Goal: Task Accomplishment & Management: Use online tool/utility

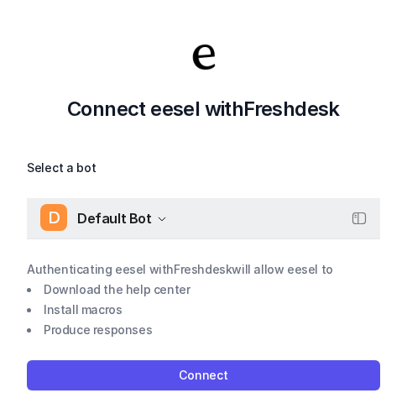
click at [159, 220] on icon "button" at bounding box center [162, 219] width 10 height 10
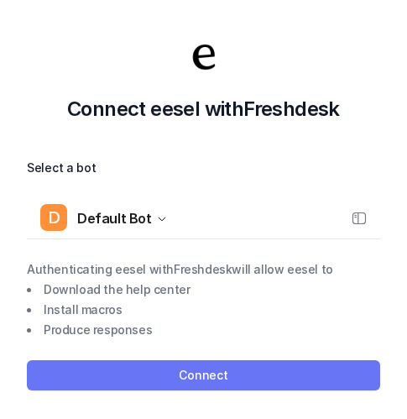
click at [238, 368] on button "Connect" at bounding box center [203, 375] width 353 height 30
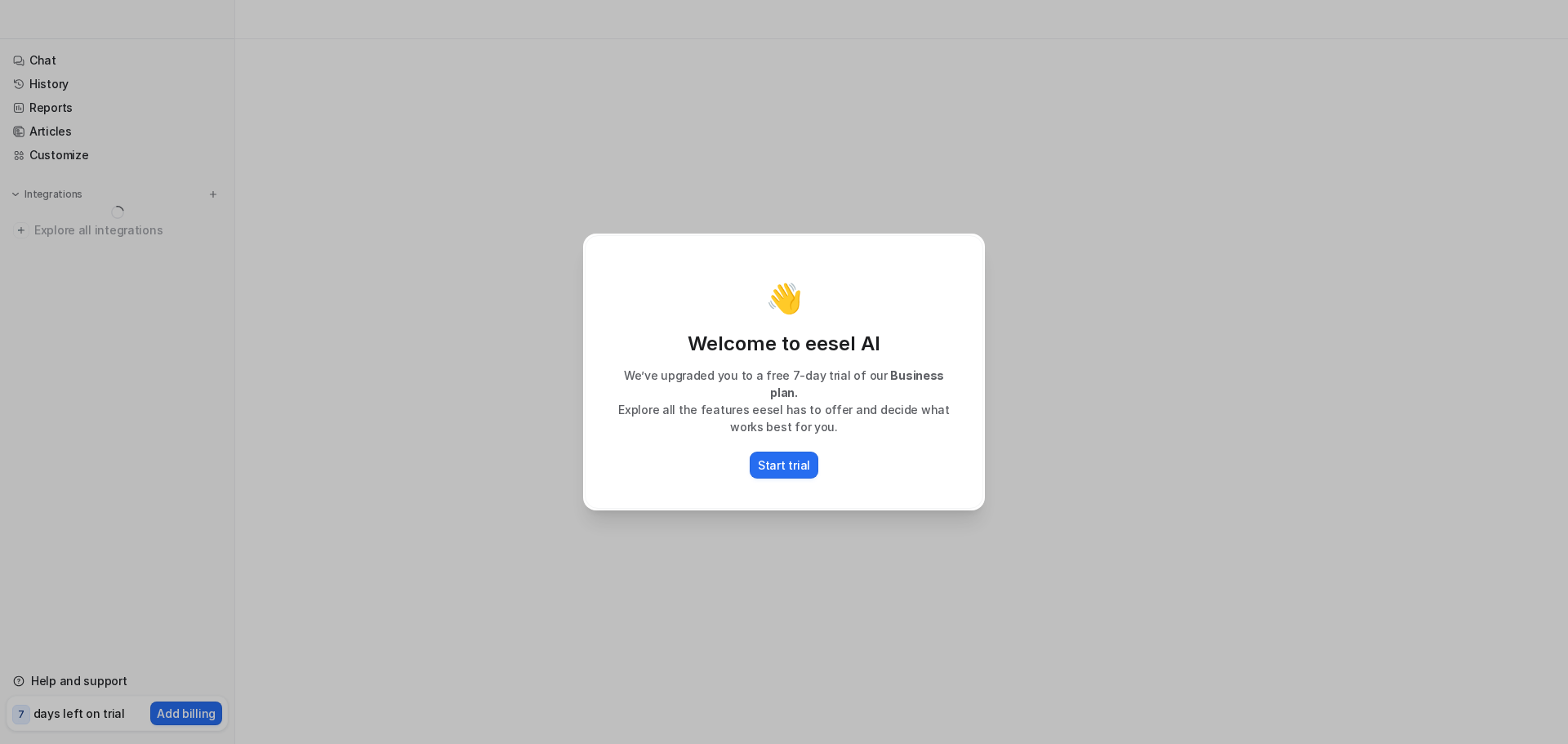
click at [343, 415] on div "👋 Welcome to eesel AI We’ve upgraded you to a free 7-day trial of our Business …" at bounding box center [784, 372] width 1568 height 744
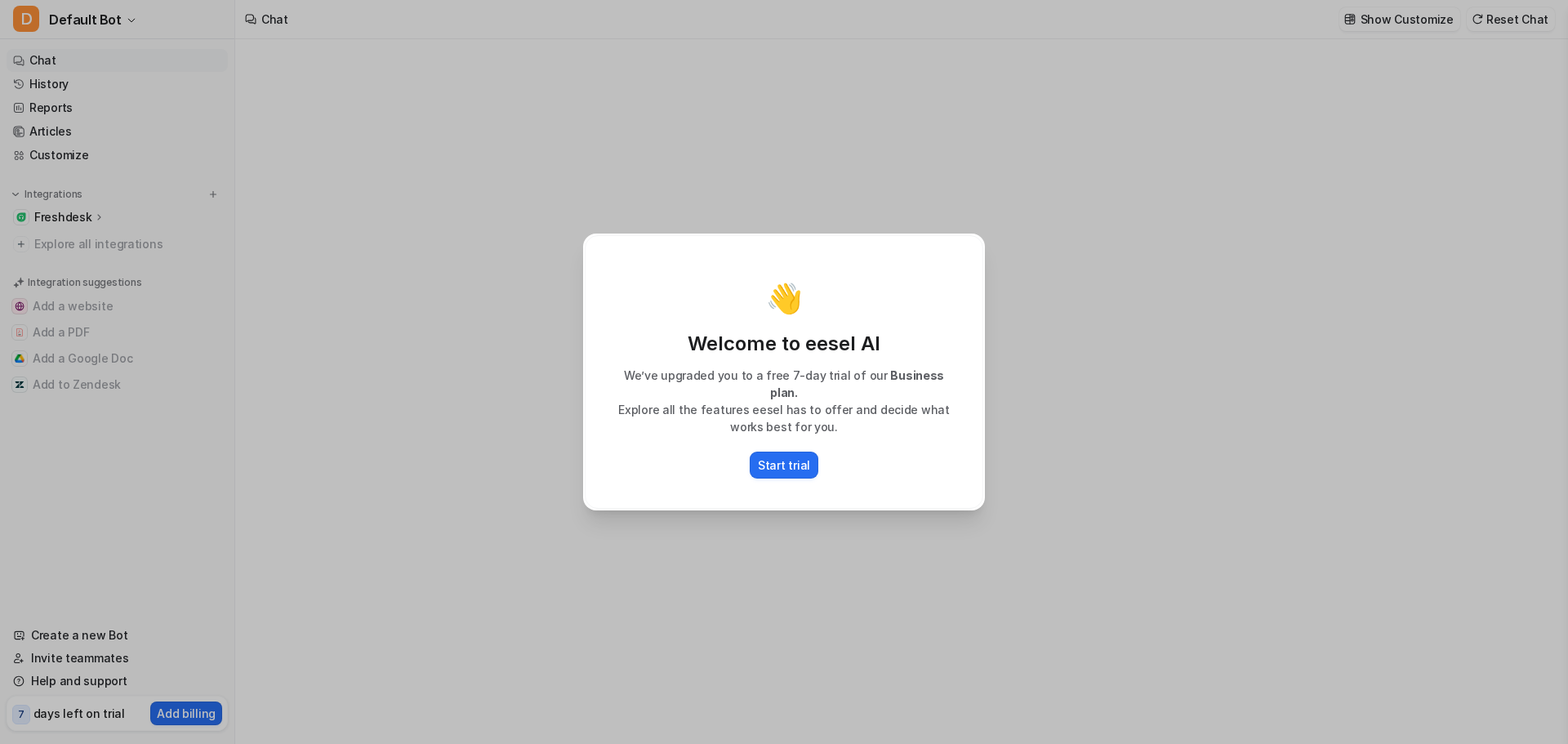
click at [1211, 305] on div "👋 Welcome to eesel AI We’ve upgraded you to a free 7-day trial of our Business …" at bounding box center [784, 372] width 1568 height 744
click at [785, 457] on p "Start trial" at bounding box center [784, 465] width 53 height 18
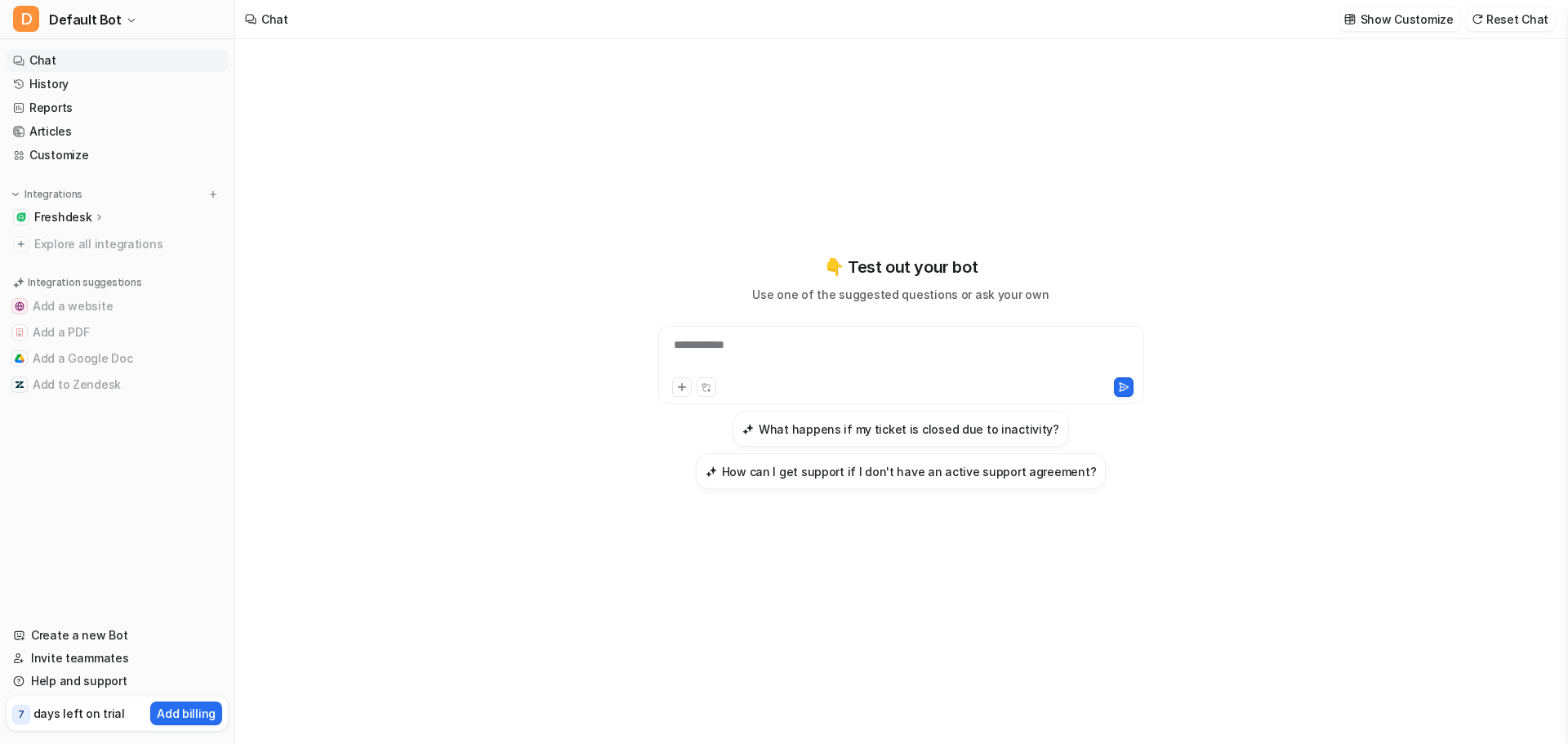
click at [51, 221] on p "Freshdesk" at bounding box center [62, 217] width 57 height 17
click at [88, 241] on p "Overview" at bounding box center [73, 241] width 53 height 17
click at [70, 242] on p "Overview" at bounding box center [73, 241] width 53 height 17
click at [55, 267] on p "Sources" at bounding box center [70, 264] width 45 height 17
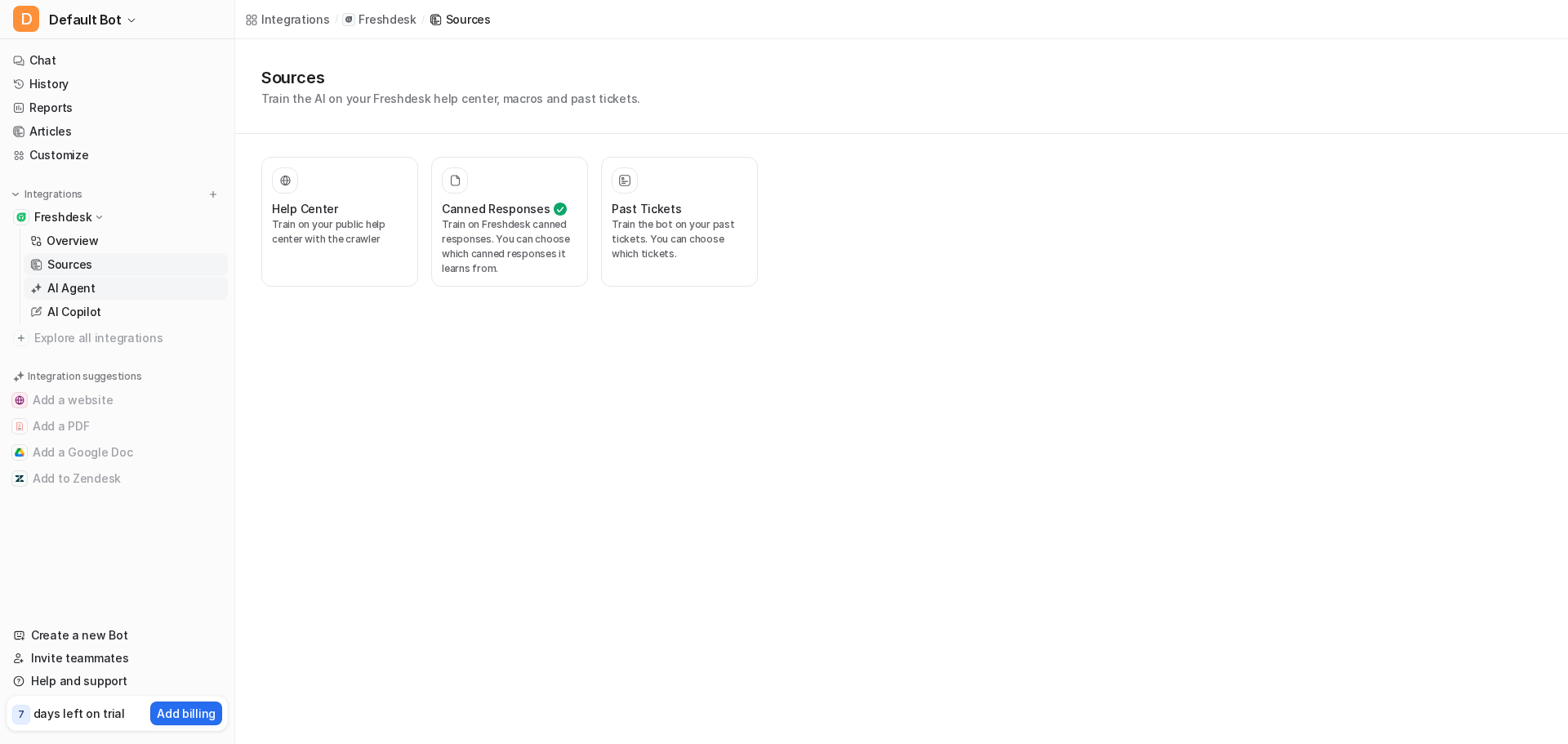
click at [78, 291] on p "AI Agent" at bounding box center [72, 288] width 49 height 17
click at [80, 295] on p "AI Agent" at bounding box center [72, 288] width 49 height 17
click at [68, 316] on p "AI Copilot" at bounding box center [74, 312] width 54 height 17
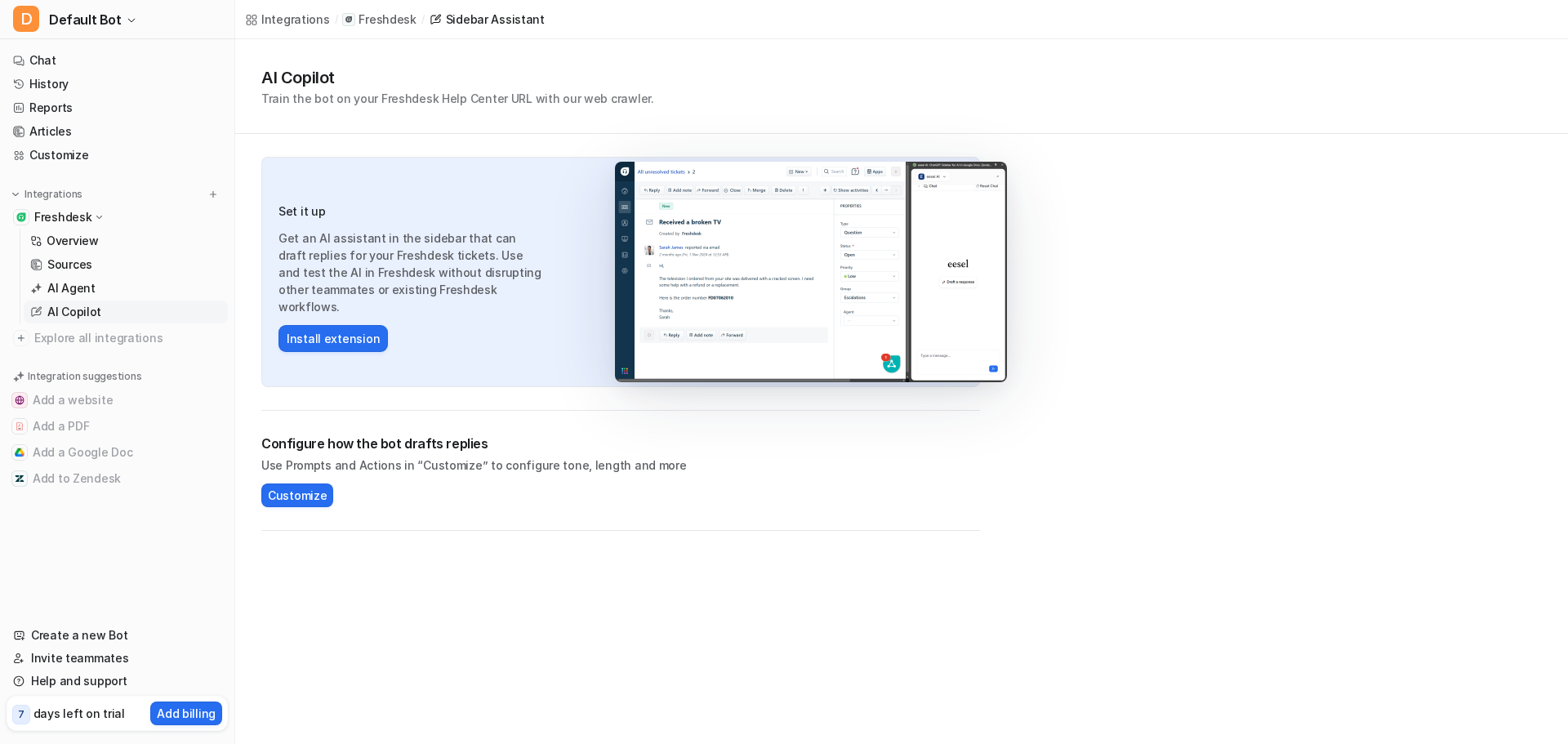
click at [79, 214] on p "Freshdesk" at bounding box center [62, 217] width 57 height 17
click at [79, 213] on p "Freshdesk" at bounding box center [62, 217] width 57 height 17
click at [74, 242] on p "Overview" at bounding box center [73, 241] width 53 height 17
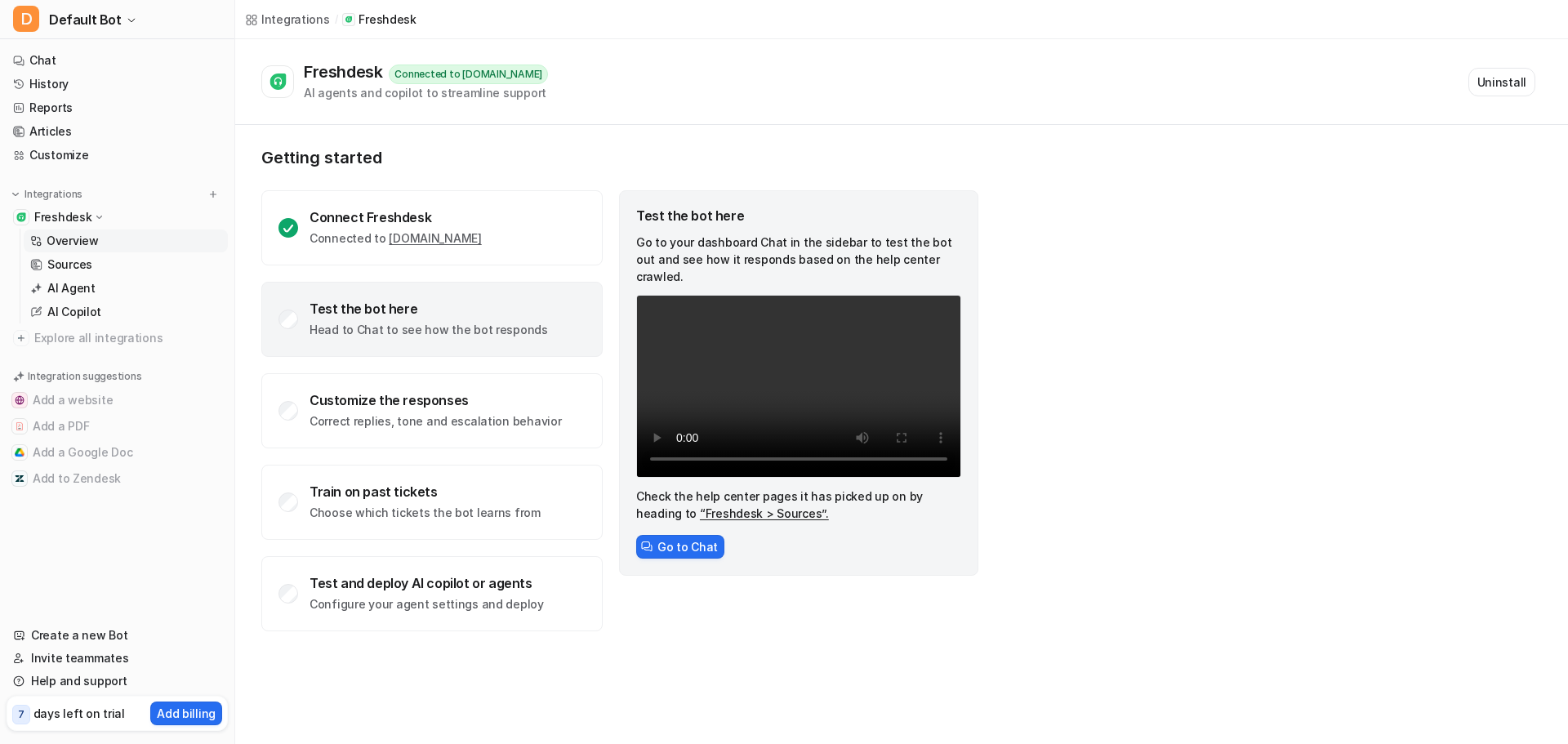
click at [844, 317] on video "Your browser does not support the video tag." at bounding box center [799, 387] width 325 height 183
click at [825, 341] on video "Your browser does not support the video tag." at bounding box center [799, 387] width 325 height 183
click at [695, 536] on button "Go to Chat" at bounding box center [680, 547] width 89 height 23
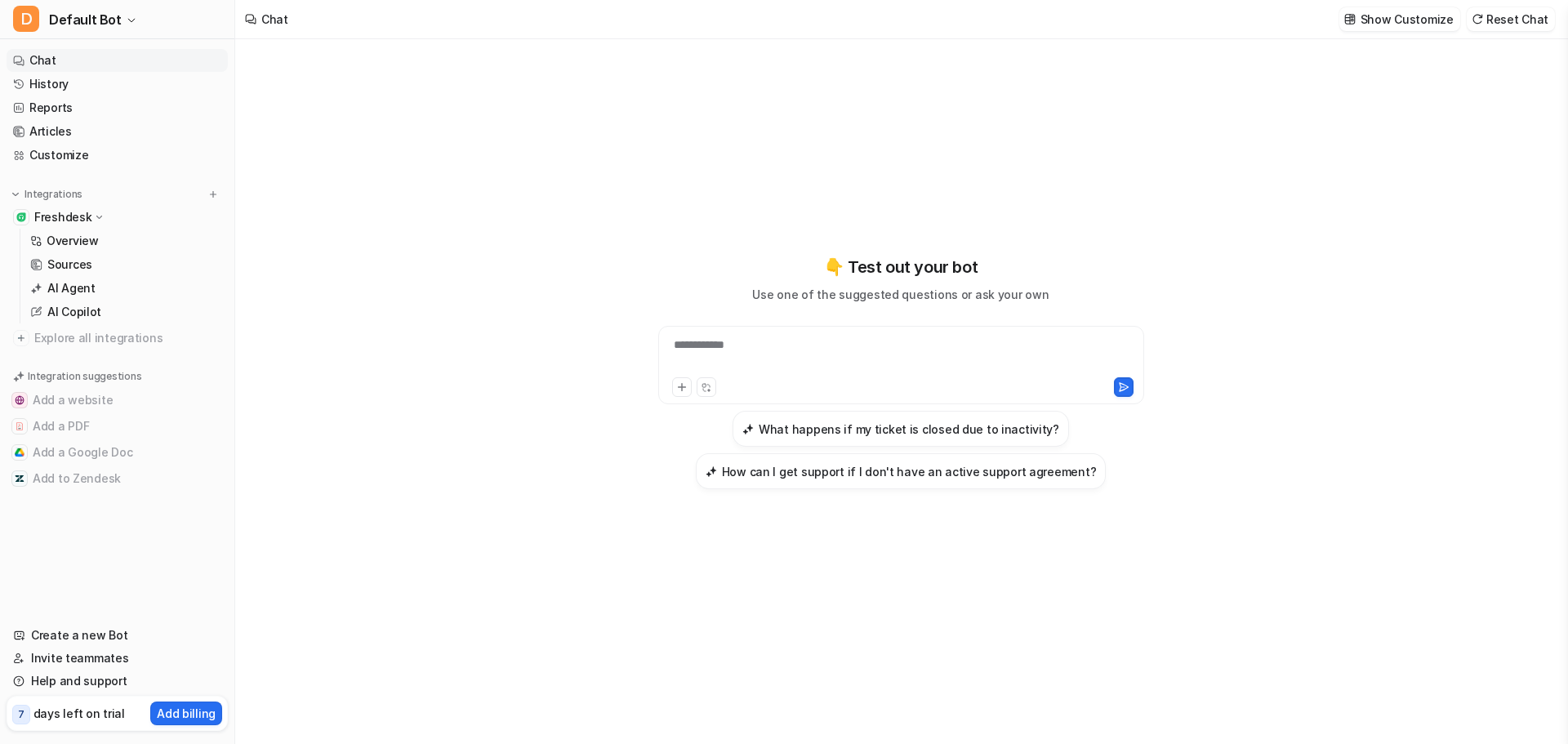
click at [60, 212] on p "Freshdesk" at bounding box center [62, 217] width 57 height 17
click at [93, 628] on link "Create a new Bot" at bounding box center [117, 635] width 221 height 22
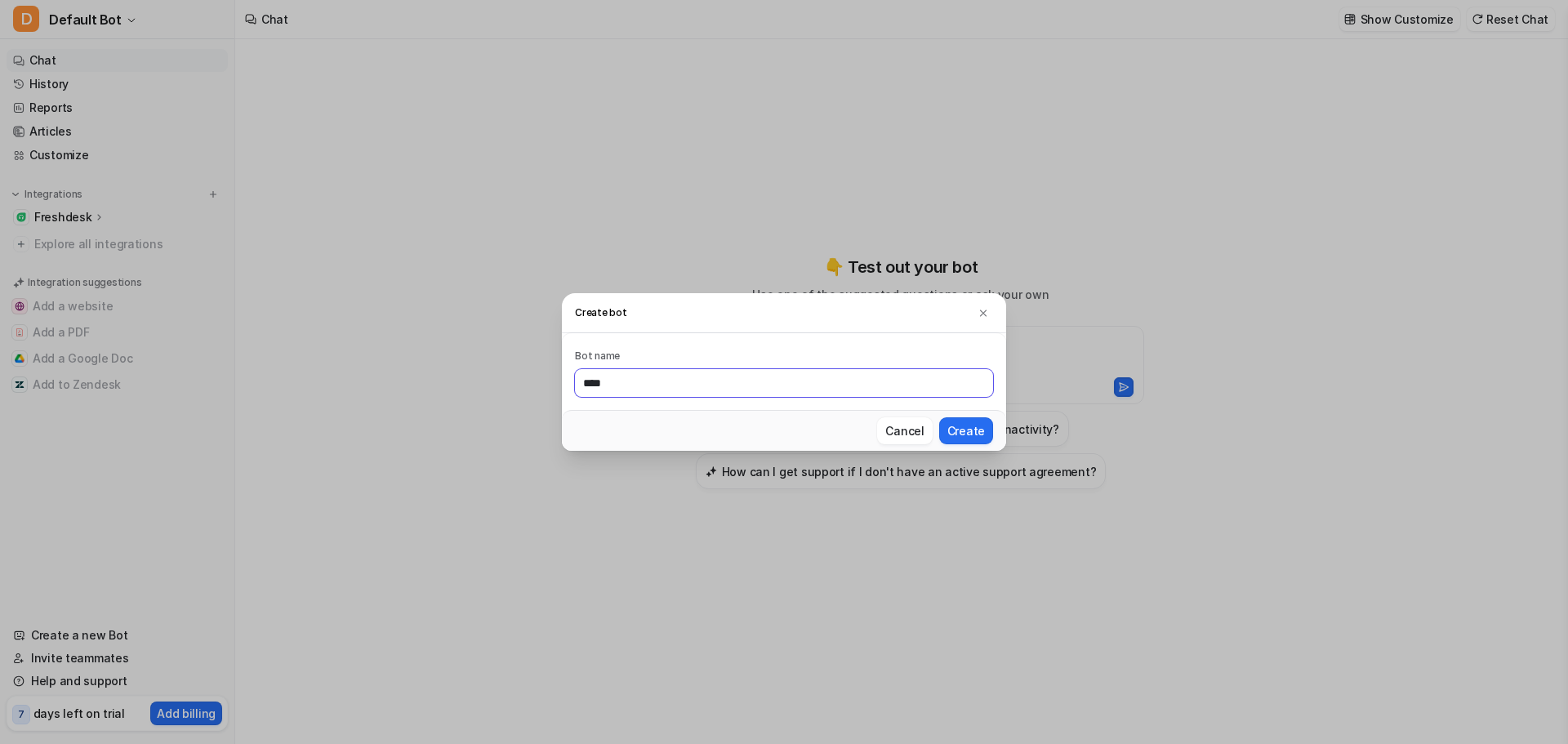
type input "****"
drag, startPoint x: 831, startPoint y: 418, endPoint x: 845, endPoint y: 418, distance: 14.0
click at [831, 418] on div "Cancel Create" at bounding box center [784, 430] width 444 height 41
click at [947, 427] on button "Create" at bounding box center [966, 431] width 54 height 27
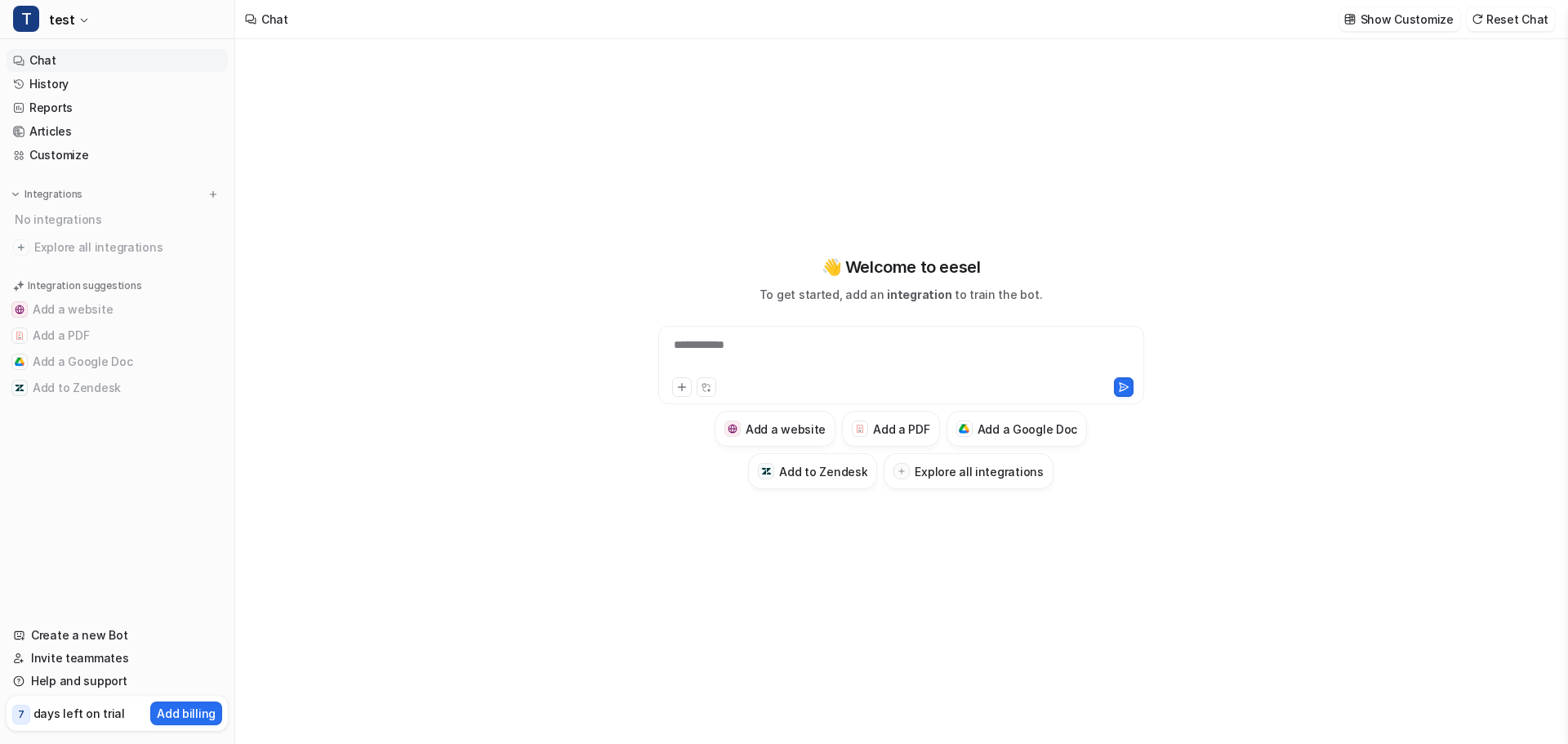
click at [76, 214] on div "No integrations" at bounding box center [119, 219] width 218 height 27
click at [59, 191] on p "Integrations" at bounding box center [54, 194] width 58 height 13
click at [213, 192] on img at bounding box center [213, 195] width 12 height 12
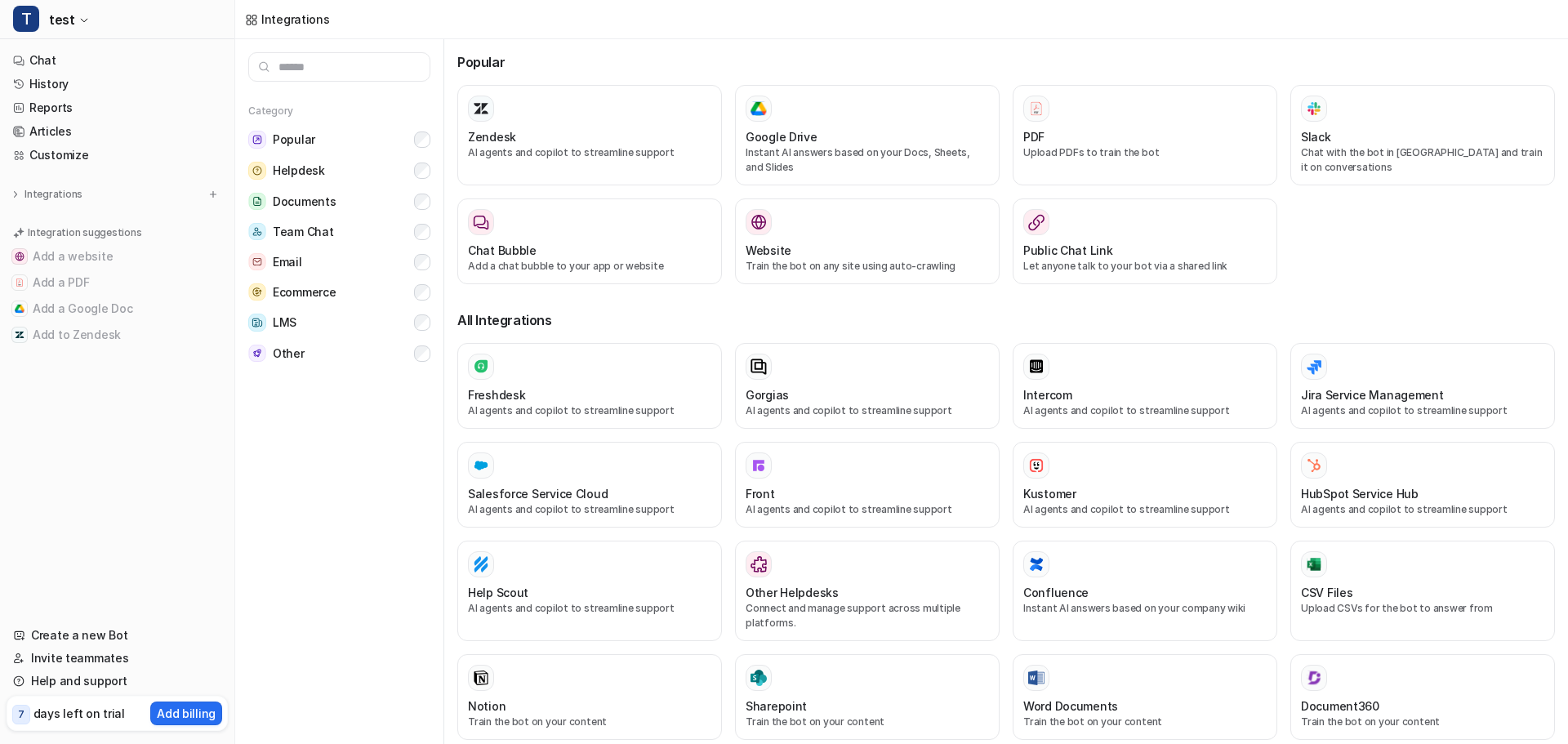
click at [358, 63] on input "text" at bounding box center [339, 67] width 182 height 29
click at [571, 400] on div "Freshdesk" at bounding box center [590, 395] width 243 height 18
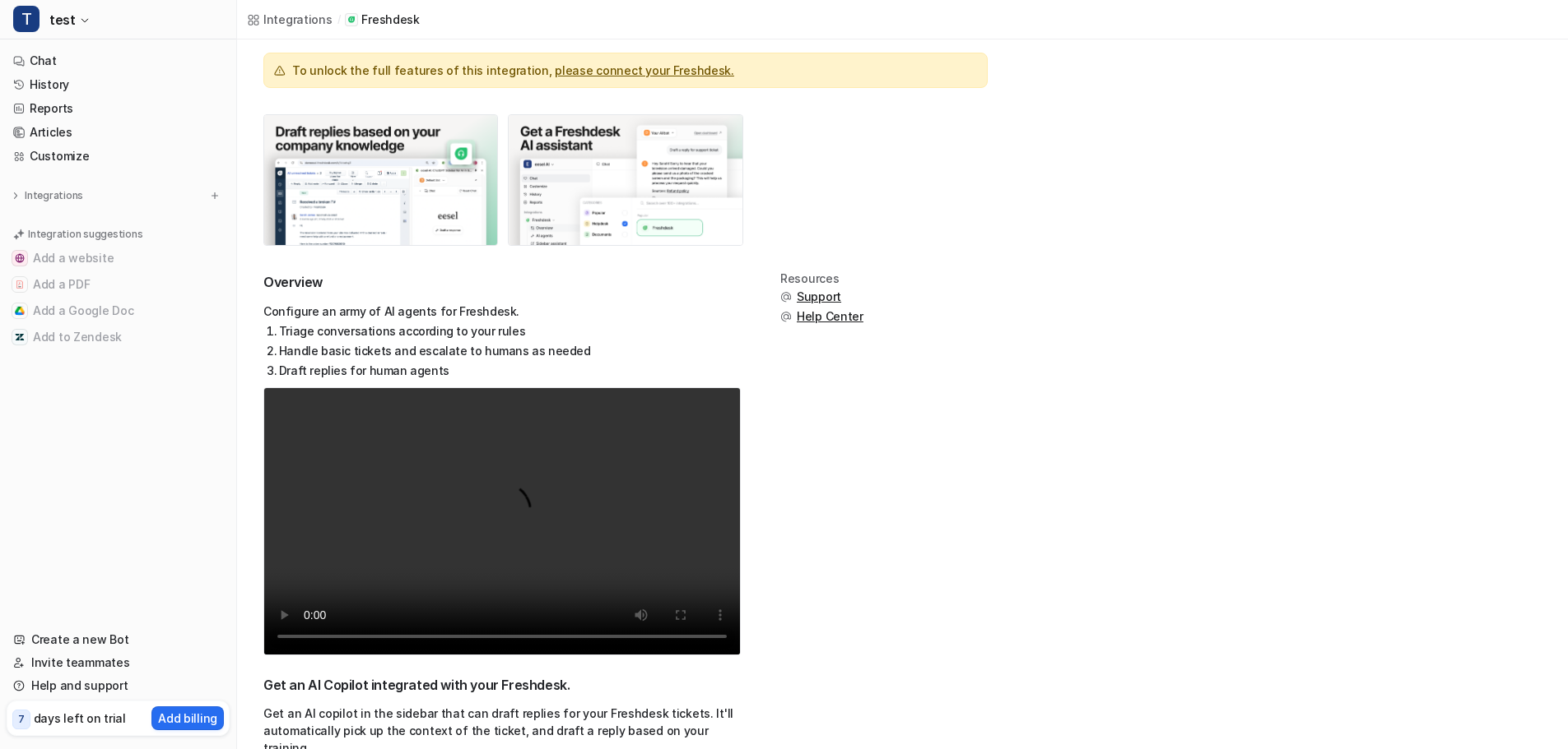
scroll to position [165, 0]
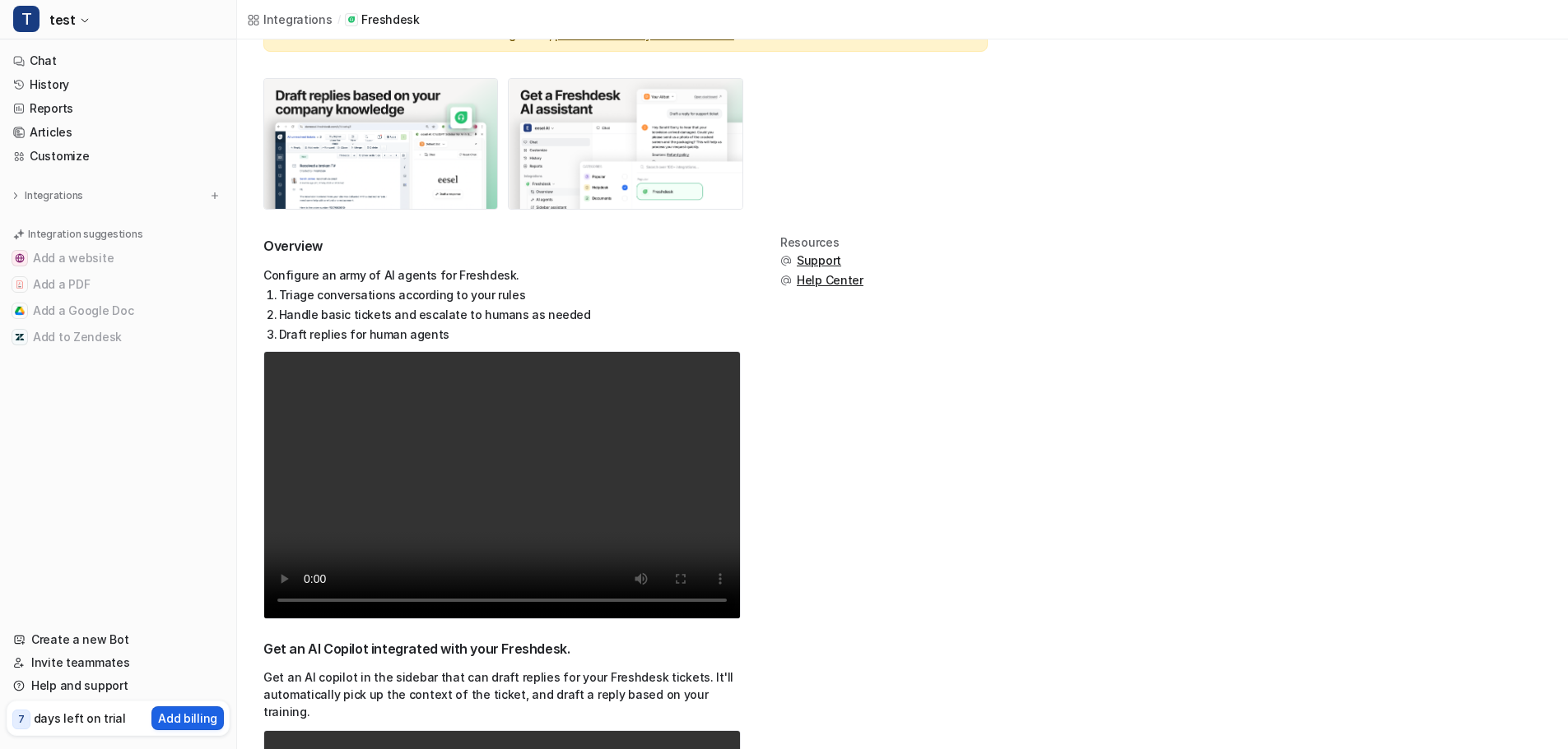
click at [192, 724] on p "Add billing" at bounding box center [187, 719] width 59 height 18
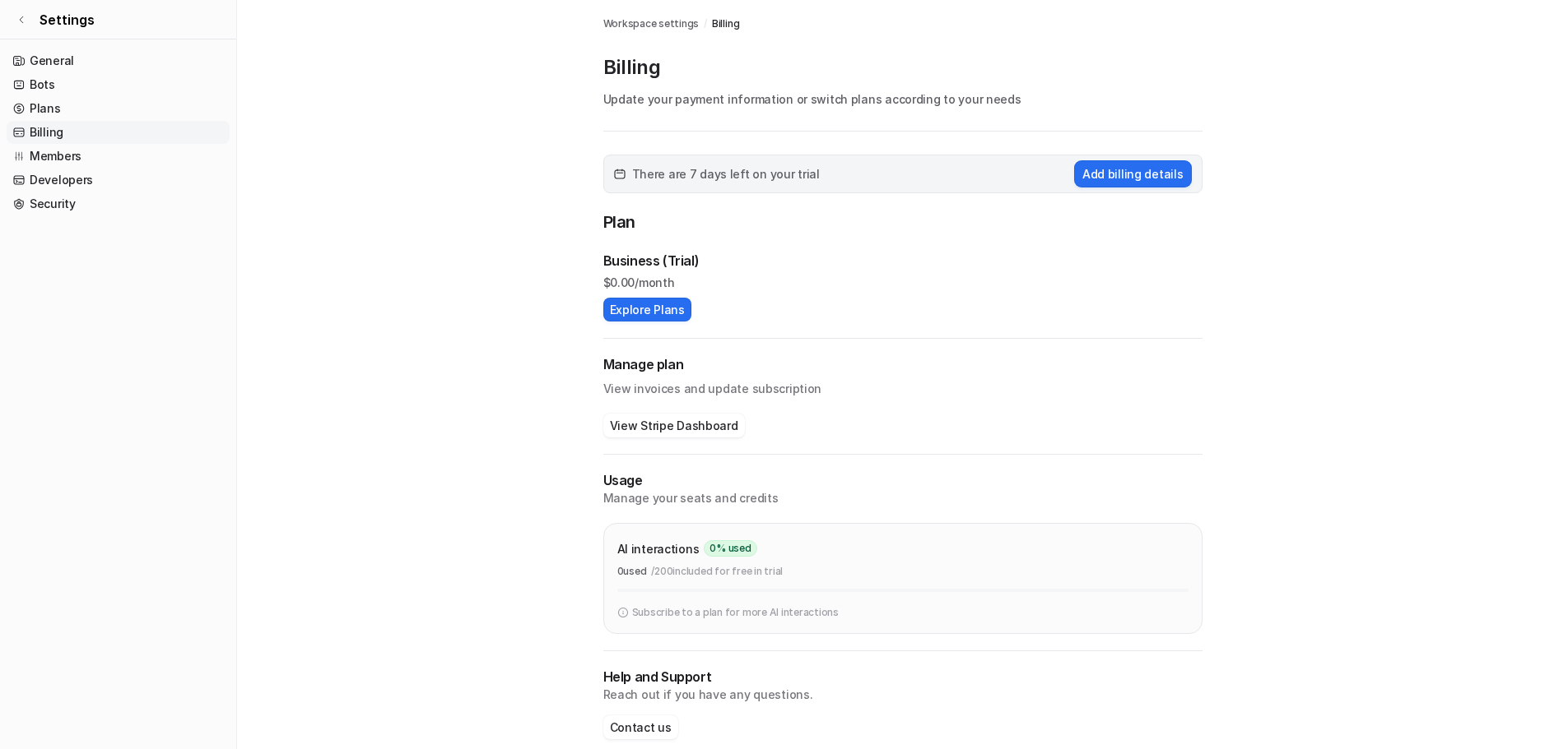
click at [55, 129] on link "Billing" at bounding box center [118, 131] width 223 height 23
click at [56, 109] on link "Plans" at bounding box center [118, 108] width 223 height 23
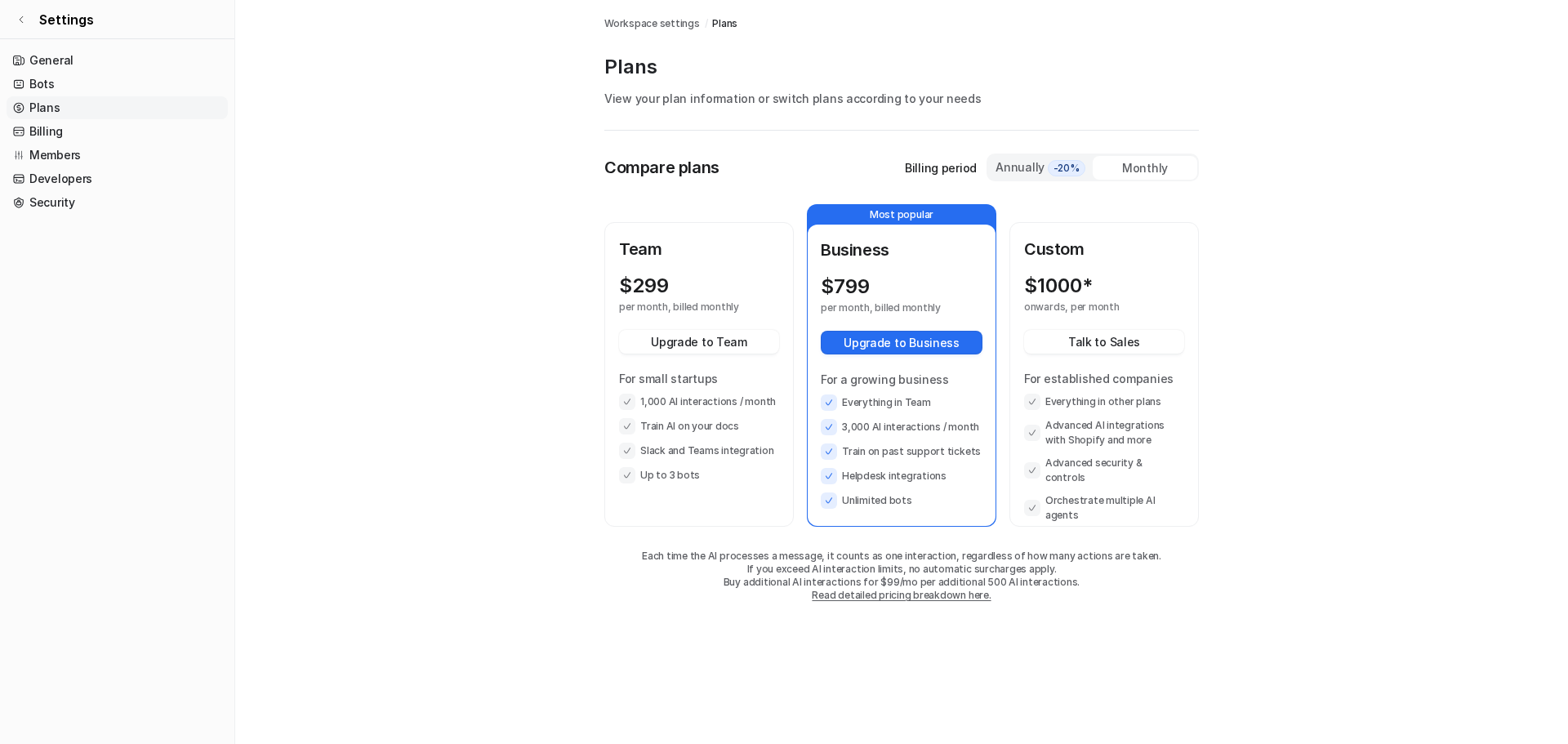
click at [922, 166] on p "Billing period" at bounding box center [941, 168] width 72 height 18
click at [644, 273] on div "Team $ 299 per month, billed monthly Upgrade to Team For small startups 1,000 A…" at bounding box center [699, 359] width 160 height 246
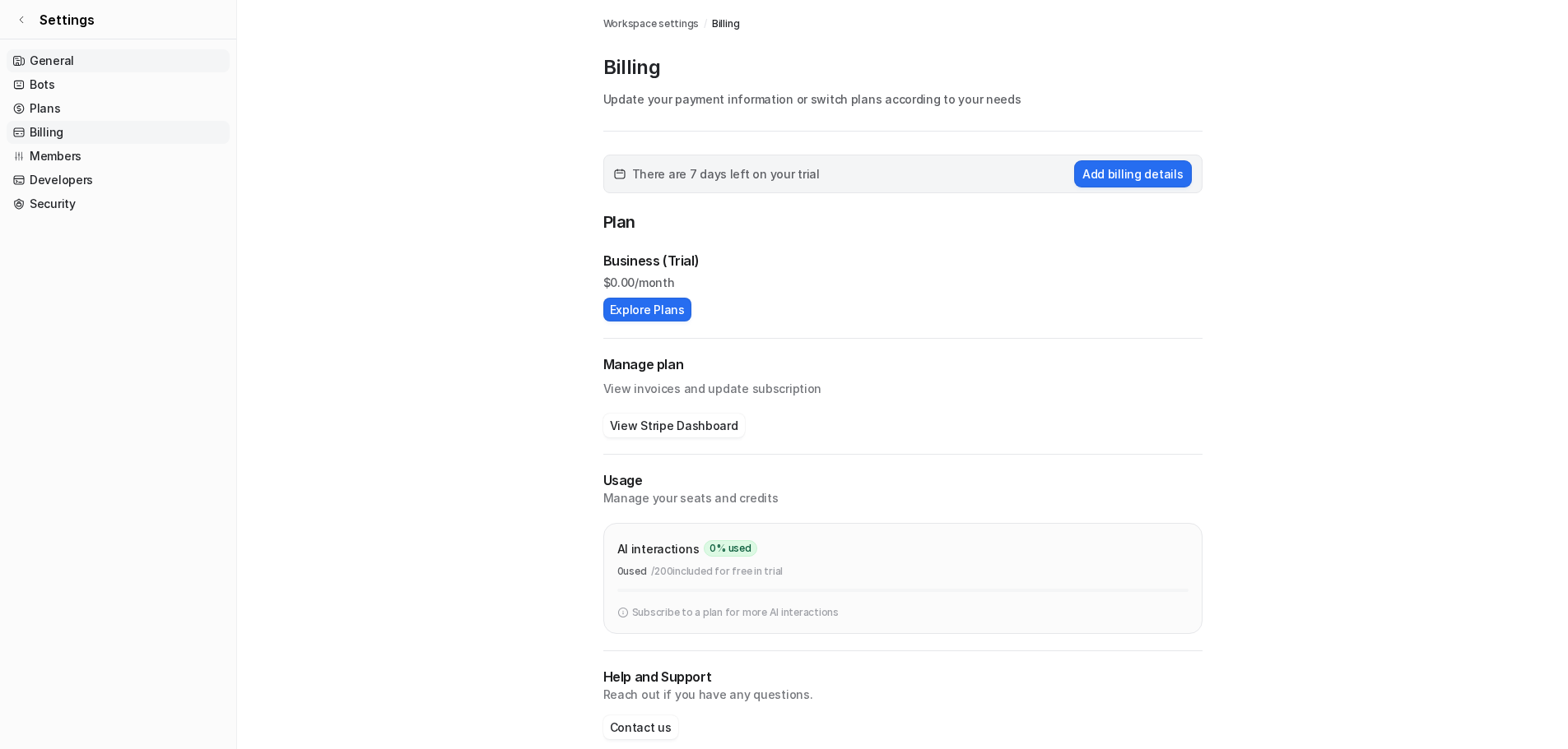
click at [44, 55] on link "General" at bounding box center [118, 60] width 223 height 23
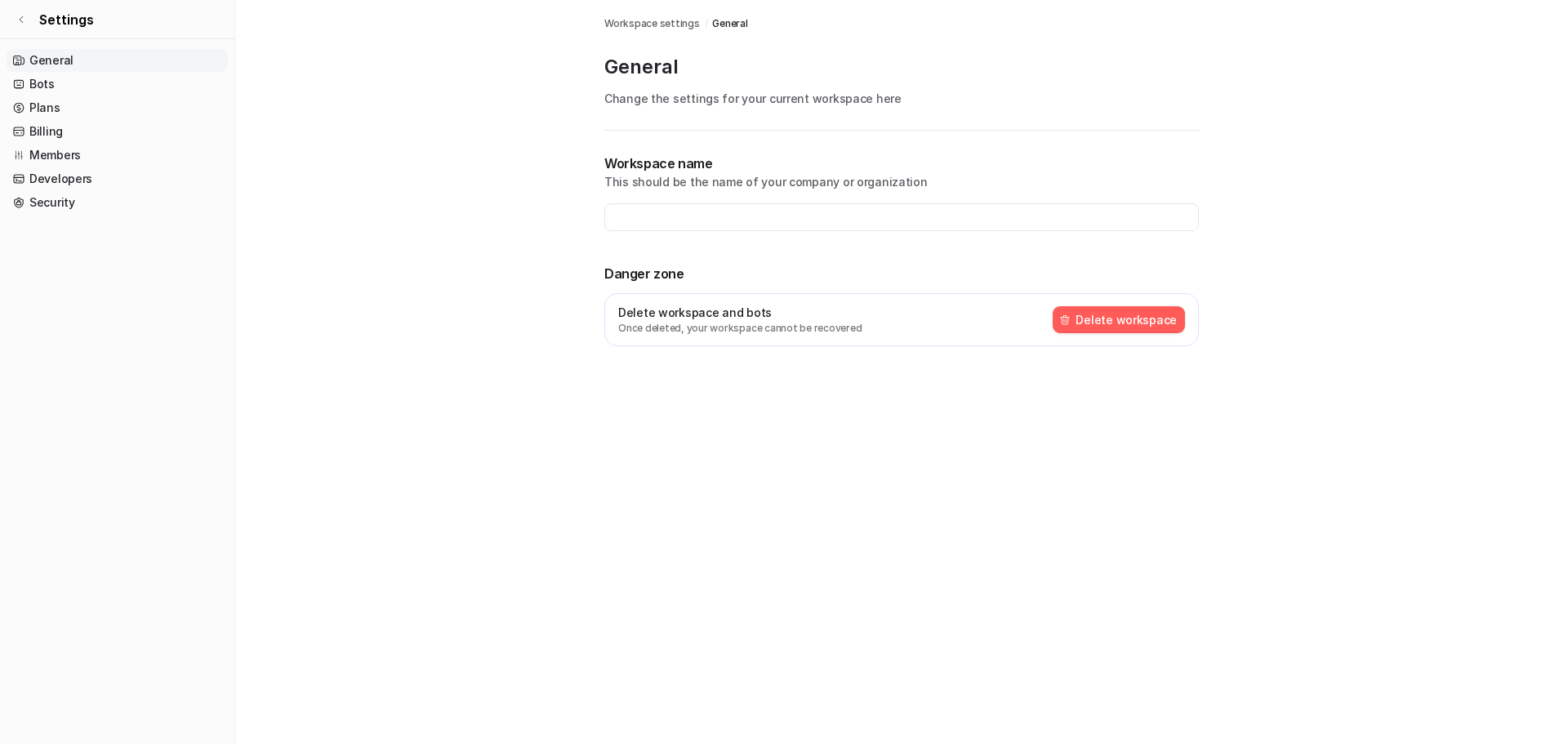
type input "**********"
click at [19, 11] on link "Settings" at bounding box center [117, 19] width 235 height 39
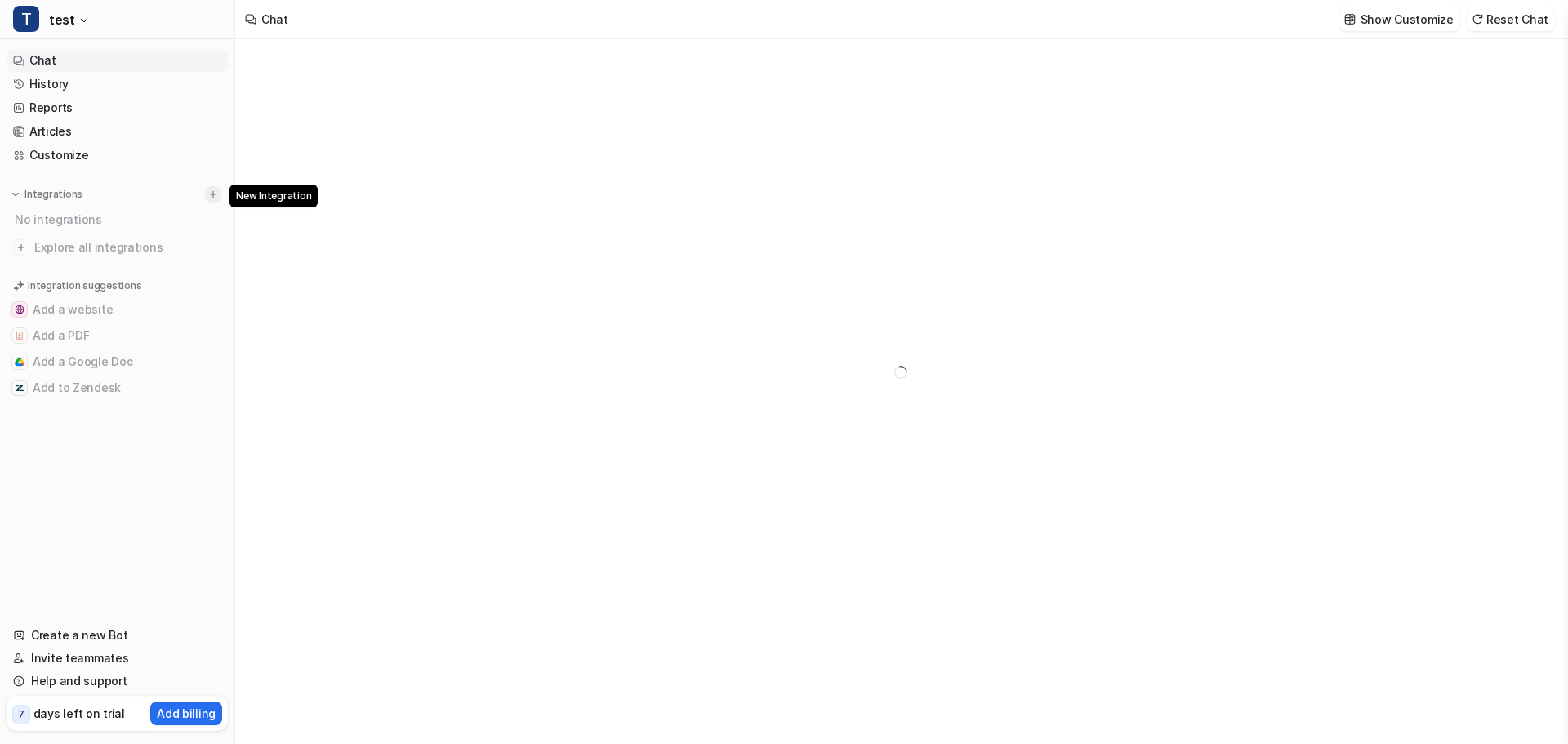
click at [208, 198] on img at bounding box center [213, 195] width 12 height 12
type textarea "**********"
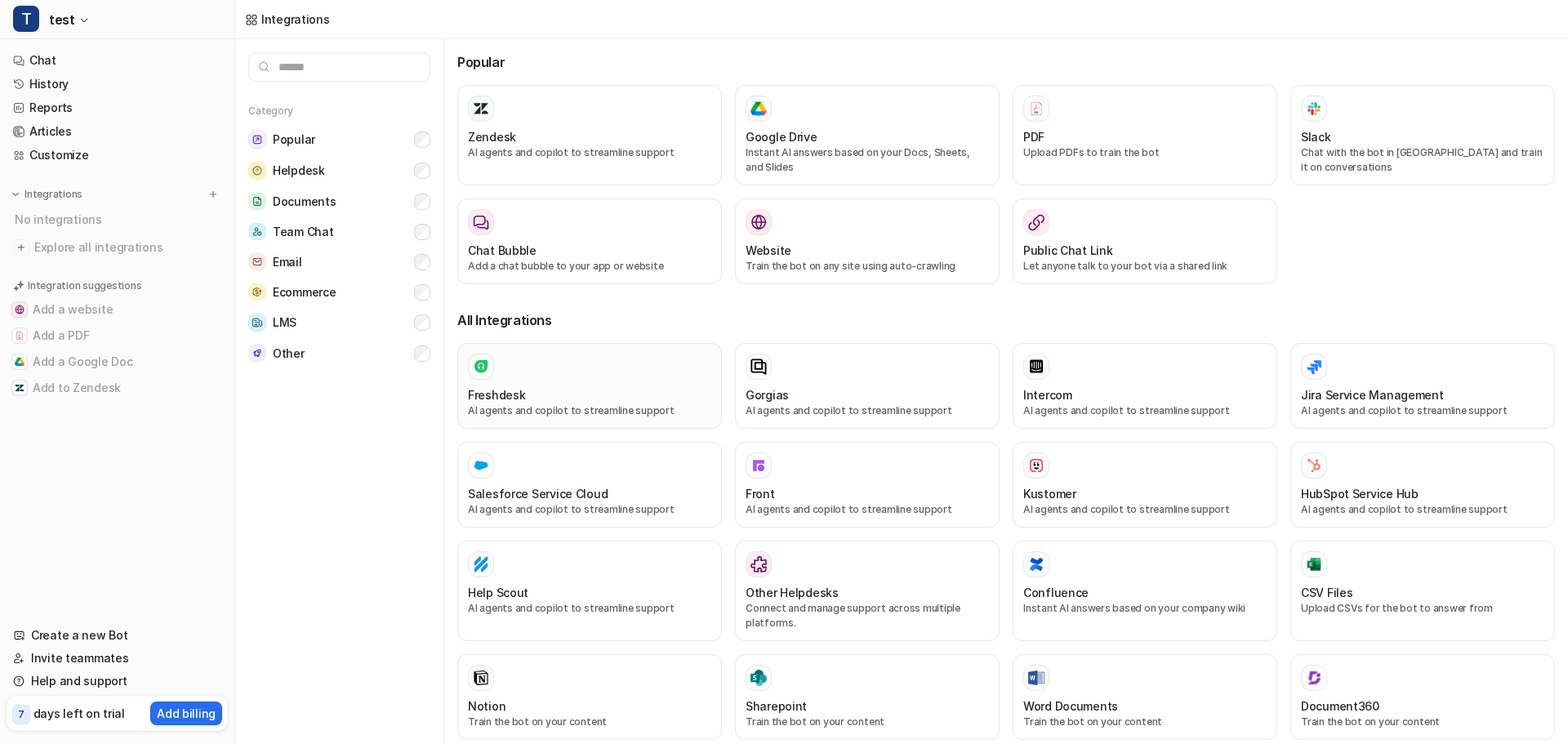
click at [529, 353] on button "Freshdesk AI agents and copilot to streamline support" at bounding box center [590, 386] width 265 height 86
